Goal: Information Seeking & Learning: Learn about a topic

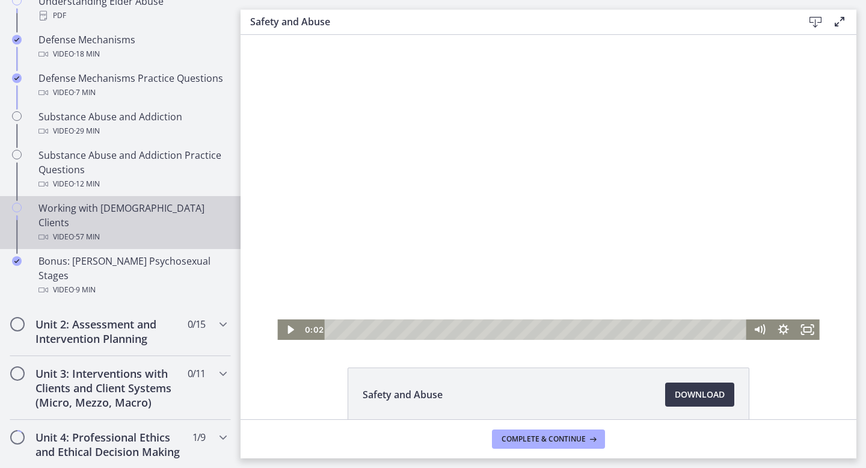
scroll to position [720, 0]
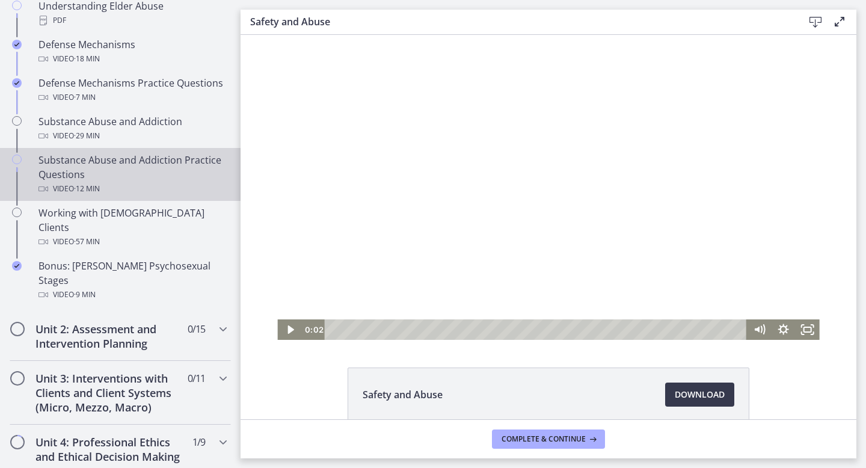
click at [154, 182] on div "Video · 12 min" at bounding box center [133, 189] width 188 height 14
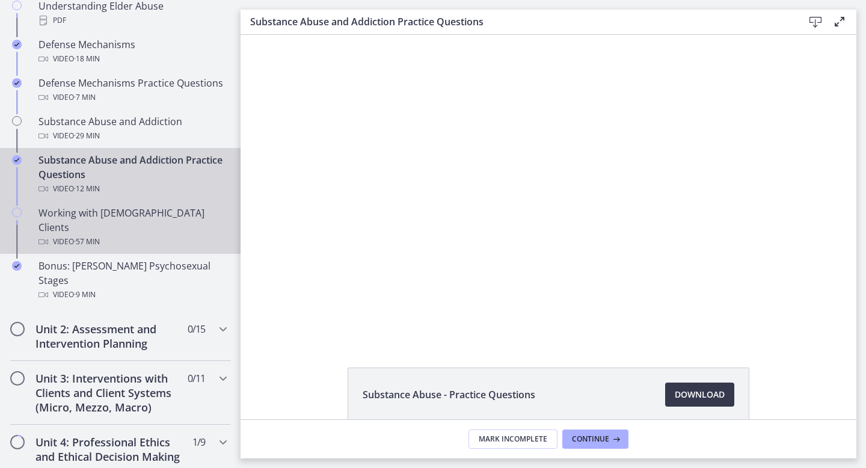
click at [159, 206] on div "Working with [DEMOGRAPHIC_DATA] Clients Video · 57 min" at bounding box center [133, 227] width 188 height 43
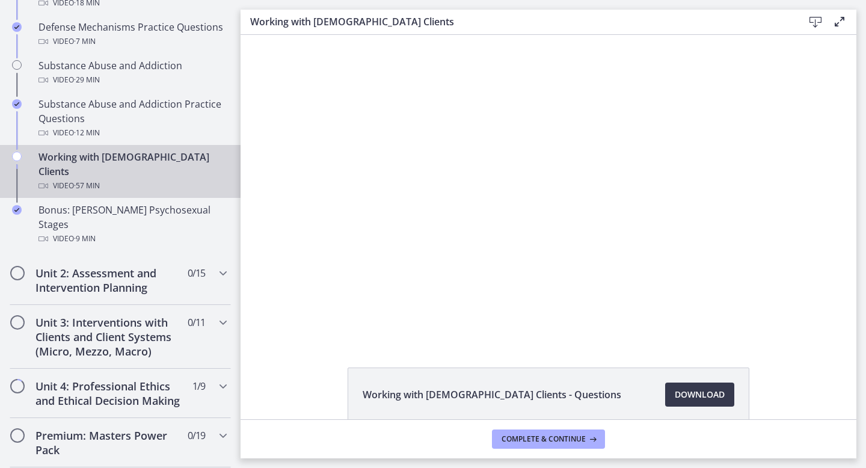
scroll to position [780, 0]
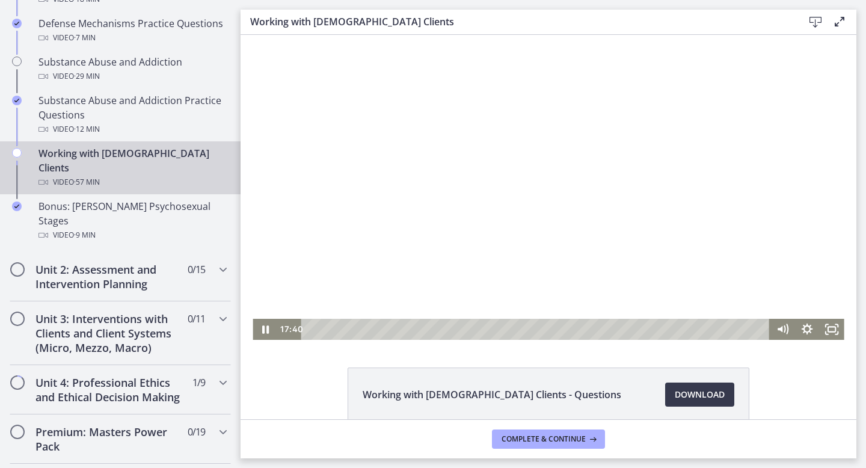
click at [417, 289] on div at bounding box center [548, 187] width 591 height 305
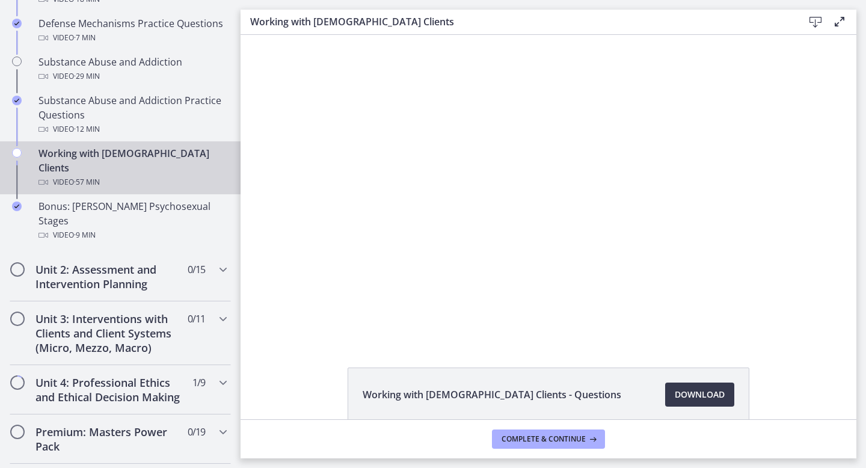
click at [253, 35] on button "Play Video: cmhf48khnk6s72tglic0.mp4" at bounding box center [253, 35] width 1 height 1
click at [253, 35] on button "Pause: cmhf48khnk6s72tglic0.mp4" at bounding box center [253, 35] width 1 height 1
click at [253, 35] on button "Play Video: cmhf48khnk6s72tglic0.mp4" at bounding box center [253, 35] width 1 height 1
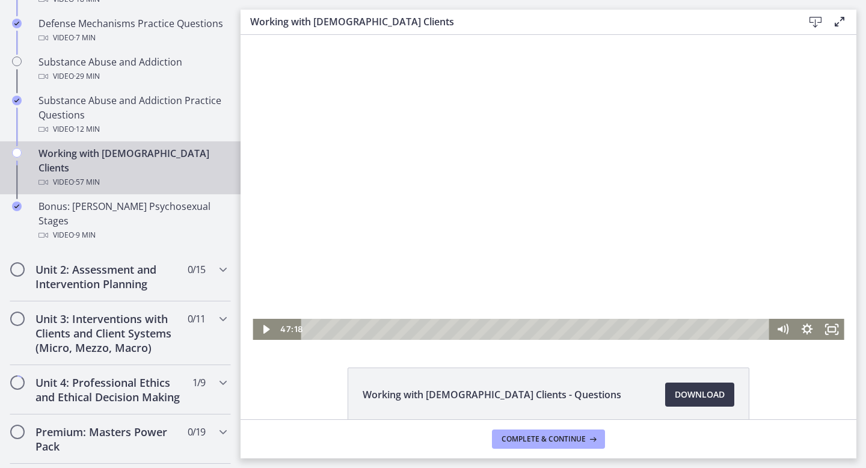
click at [425, 252] on div at bounding box center [548, 187] width 591 height 305
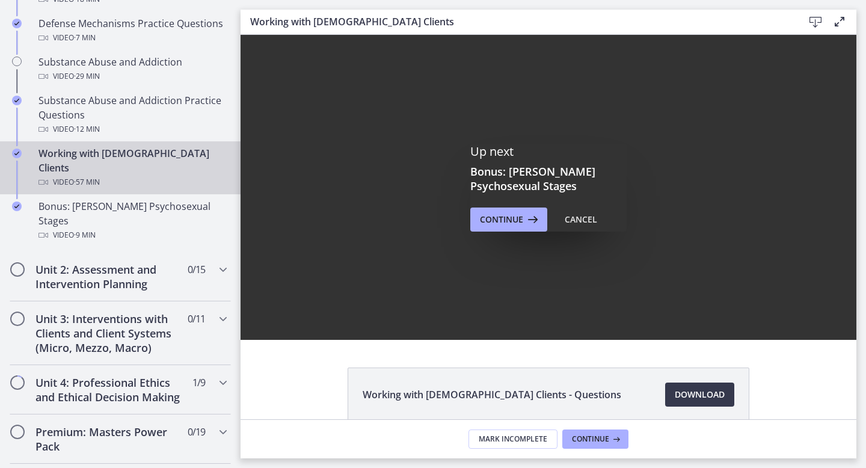
scroll to position [0, 0]
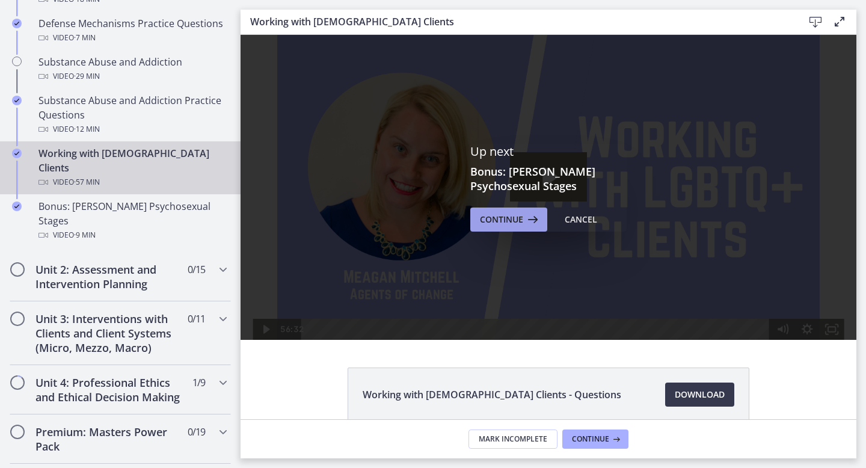
click at [484, 226] on button "Continue" at bounding box center [508, 220] width 77 height 24
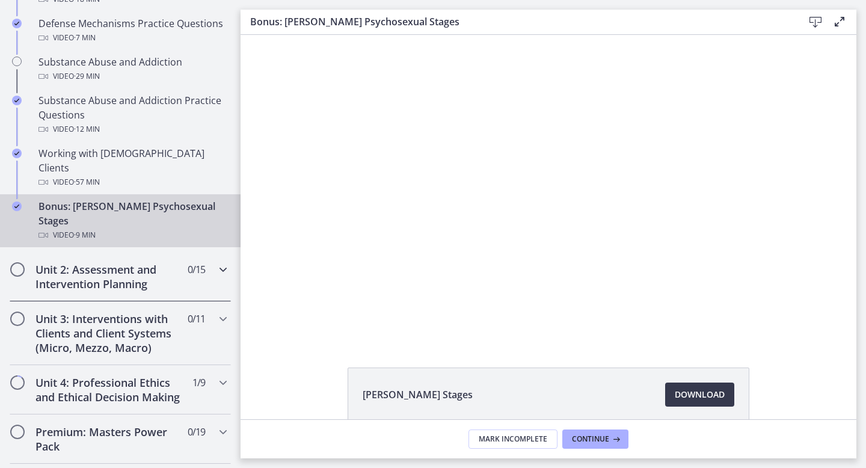
click at [220, 252] on div "Unit 2: Assessment and Intervention Planning 0 / 15 Completed" at bounding box center [120, 276] width 221 height 49
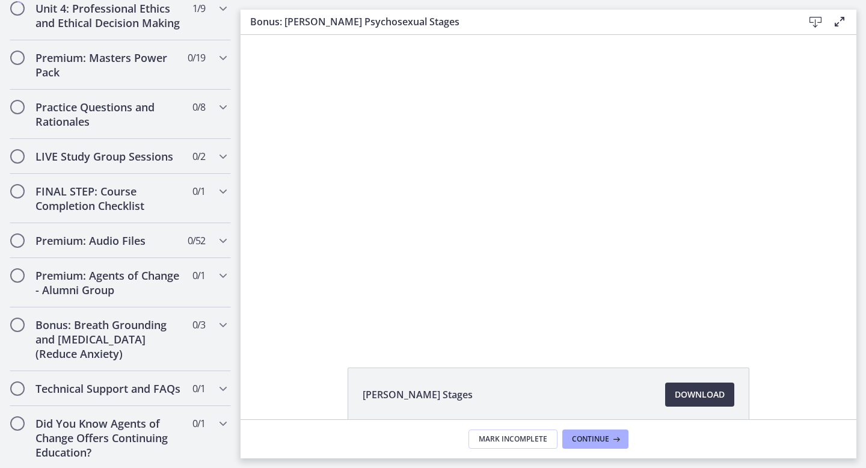
scroll to position [1275, 0]
click at [196, 436] on div "Did You Know Agents of Change Offers Continuing Education? 0 / 1 Completed" at bounding box center [120, 437] width 221 height 64
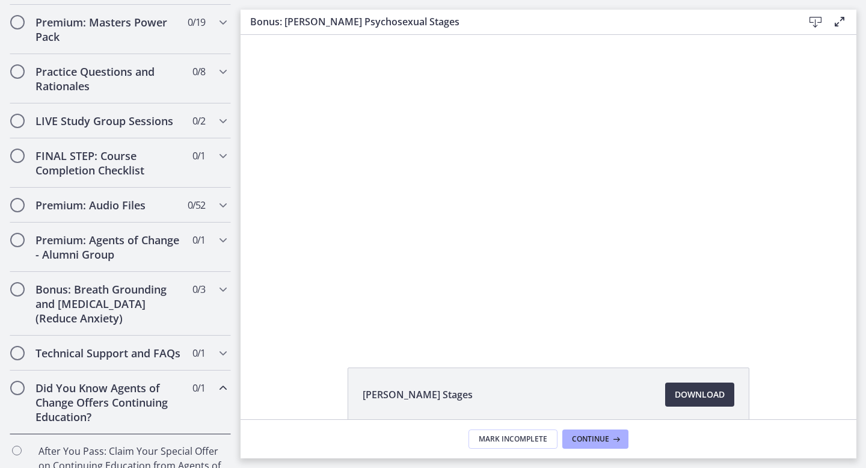
scroll to position [621, 0]
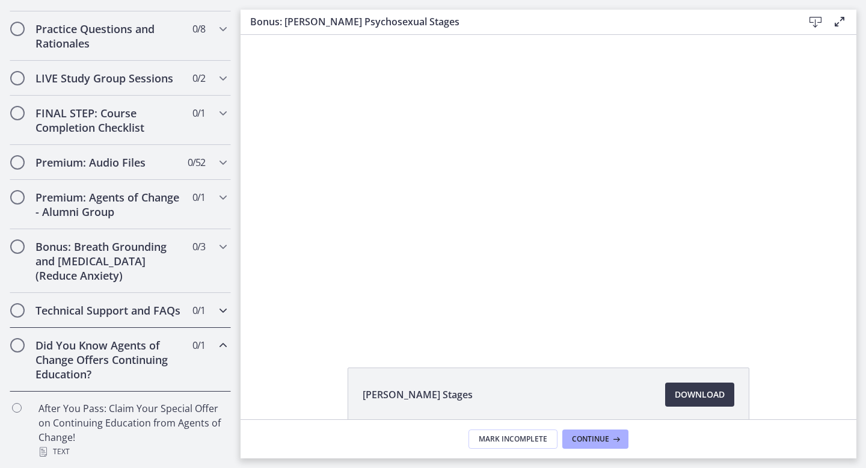
click at [213, 311] on div "Technical Support and FAQs 0 / 1 Completed" at bounding box center [120, 310] width 221 height 35
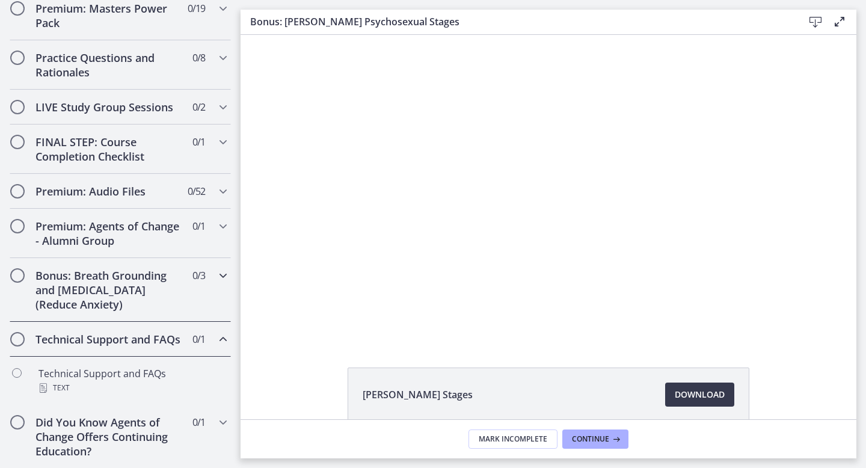
click at [211, 283] on div "Bonus: Breath Grounding and [MEDICAL_DATA] (Reduce Anxiety) 0 / 3 Completed" at bounding box center [120, 290] width 221 height 64
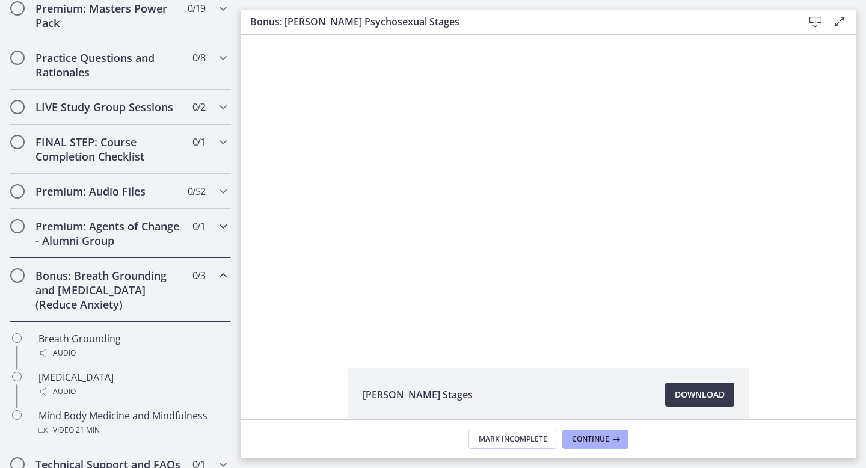
click at [211, 235] on div "Premium: Agents of Change - Alumni Group 0 / 1 Completed" at bounding box center [120, 233] width 221 height 49
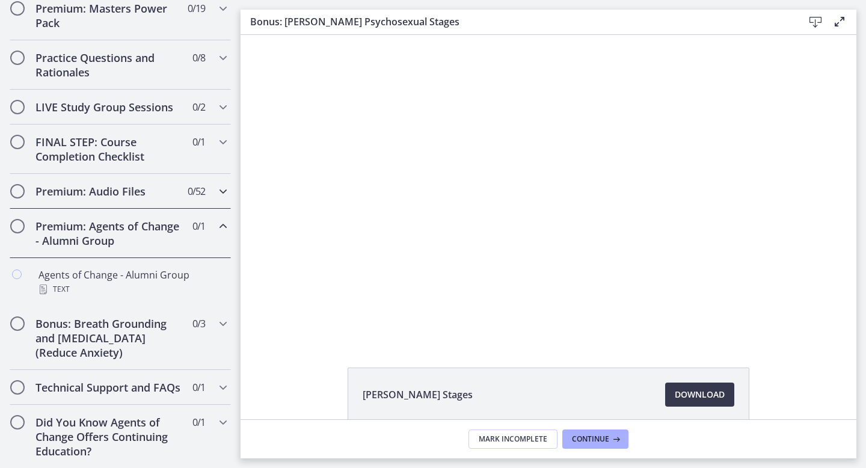
click at [214, 187] on div "Premium: Audio Files 0 / 52 Completed" at bounding box center [120, 191] width 221 height 35
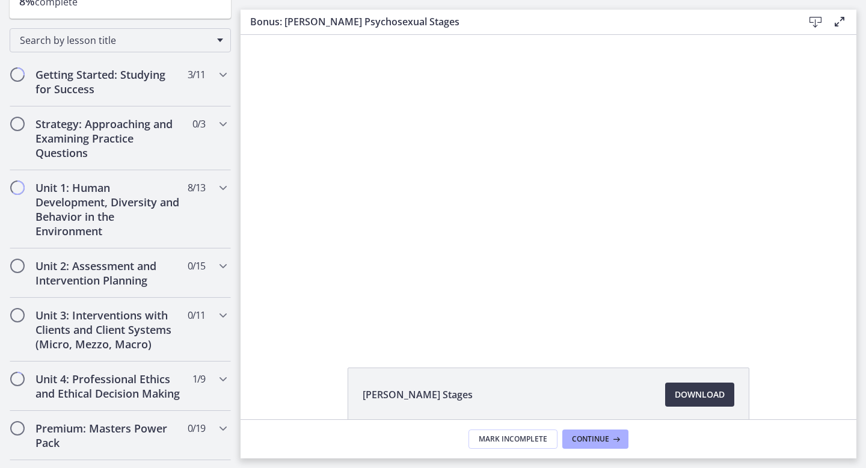
scroll to position [0, 0]
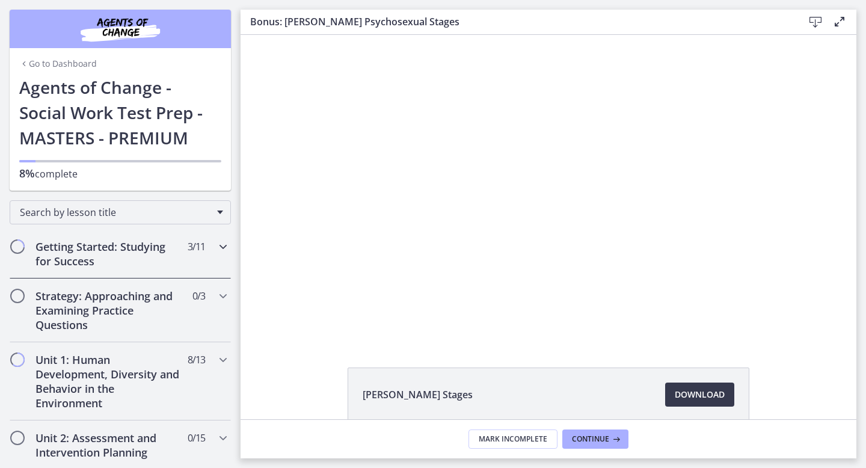
click at [210, 246] on div "Getting Started: Studying for Success 3 / 11 Completed" at bounding box center [120, 253] width 221 height 49
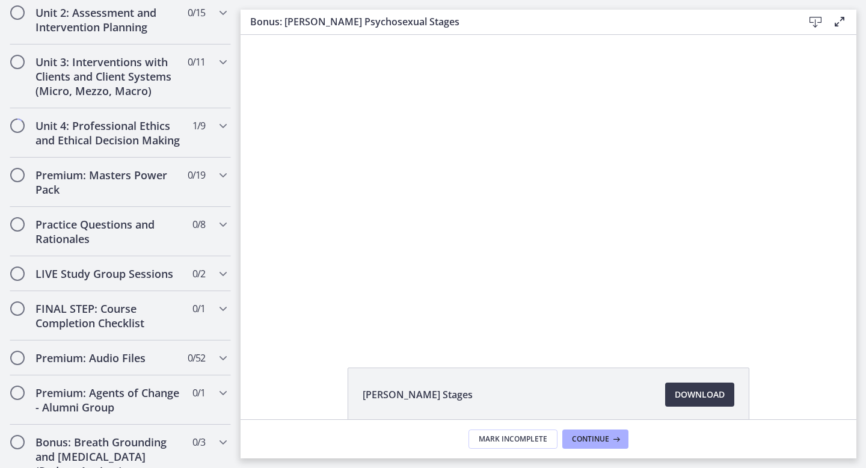
scroll to position [422, 0]
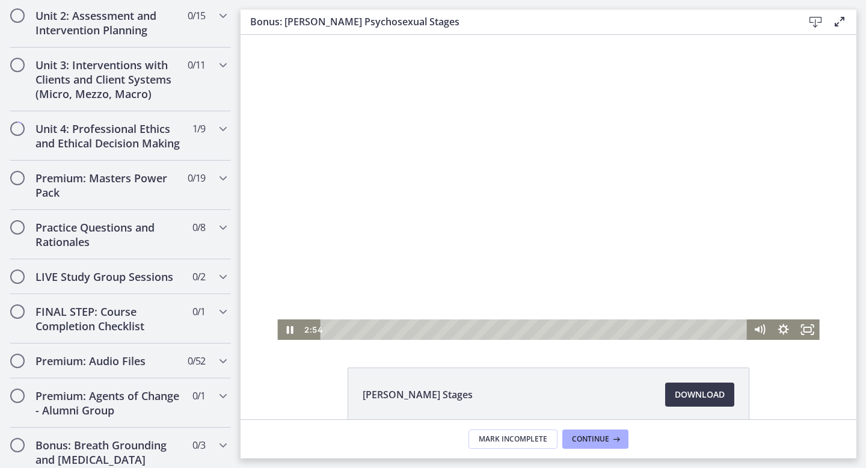
click at [339, 46] on div at bounding box center [548, 187] width 542 height 305
